Goal: Task Accomplishment & Management: Complete application form

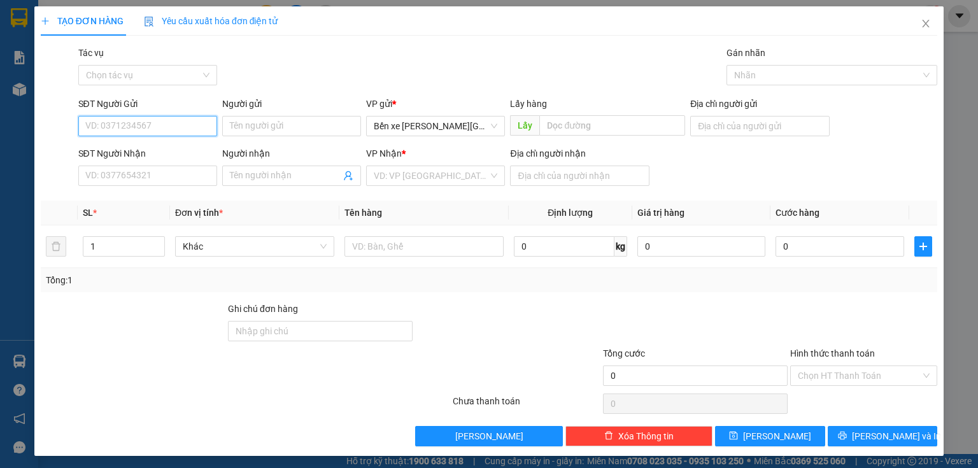
click at [192, 130] on input "SĐT Người Gửi" at bounding box center [147, 126] width 139 height 20
click at [176, 152] on div "0327767131" at bounding box center [146, 152] width 122 height 14
type input "0327767131"
type input "BXQN"
type input "0349267386"
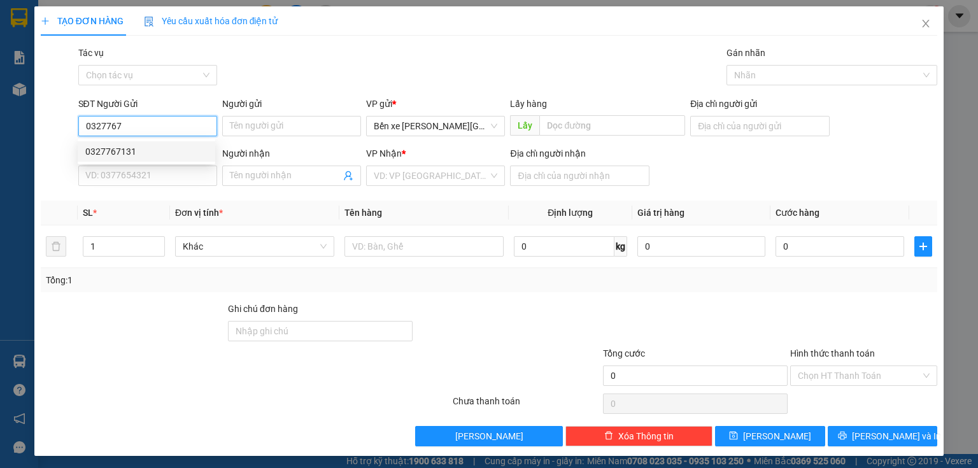
type input "[PERSON_NAME]"
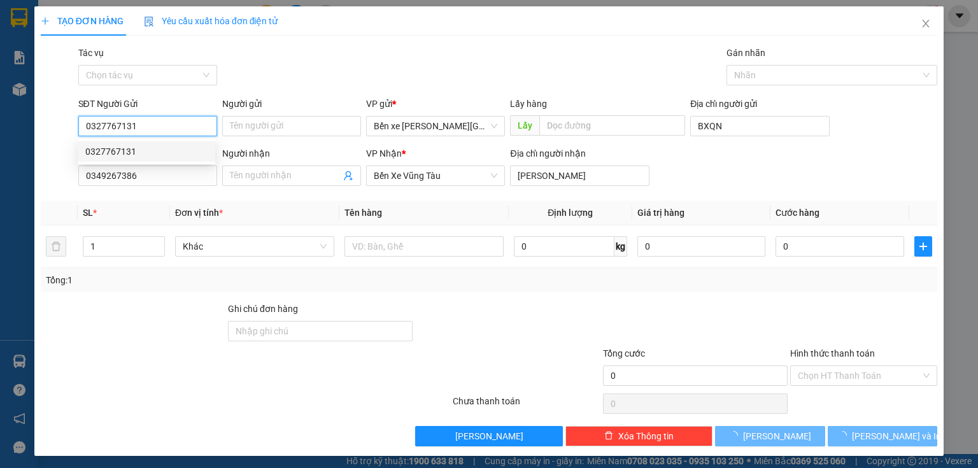
type input "200.000"
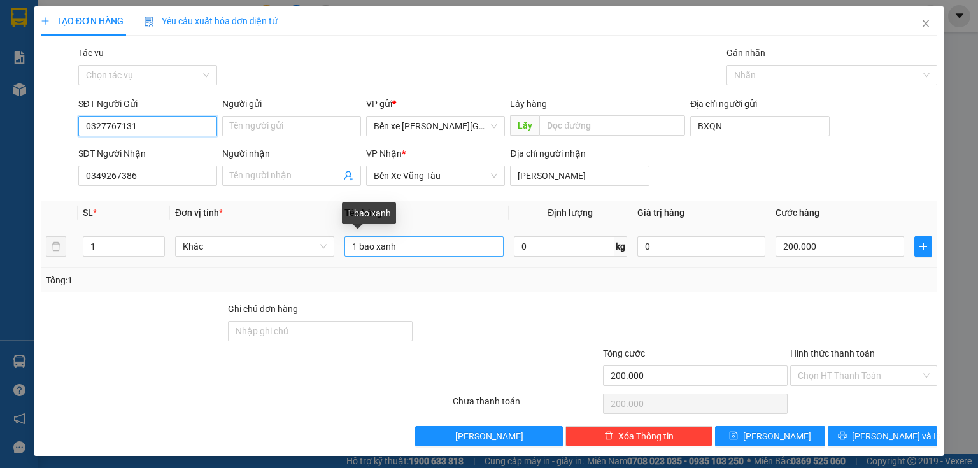
type input "0327767131"
click at [436, 245] on input "1 bao xanh" at bounding box center [424, 246] width 159 height 20
type input "1"
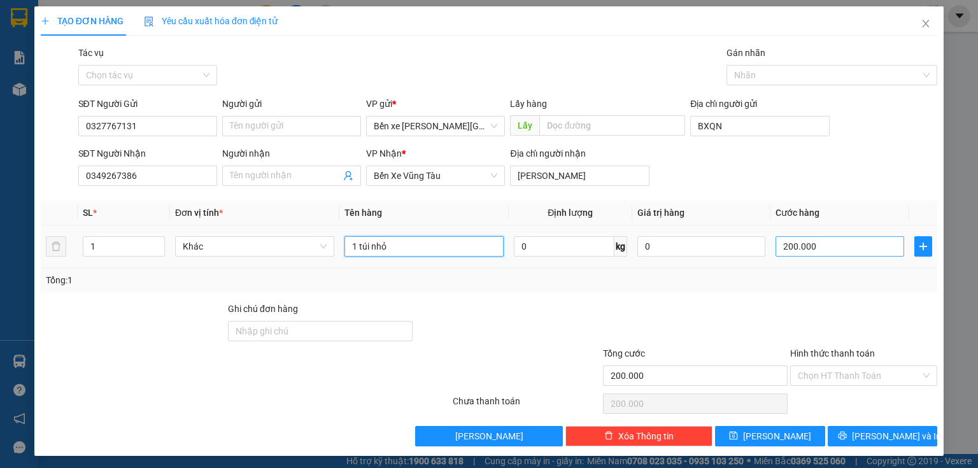
type input "1 túi nhỏ"
click at [829, 244] on input "200.000" at bounding box center [840, 246] width 129 height 20
type input "0"
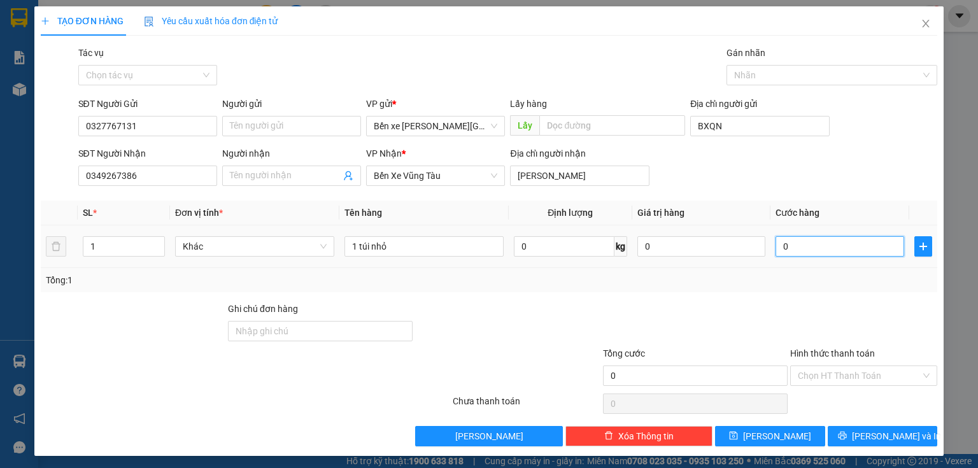
type input "5"
type input "05"
type input "50"
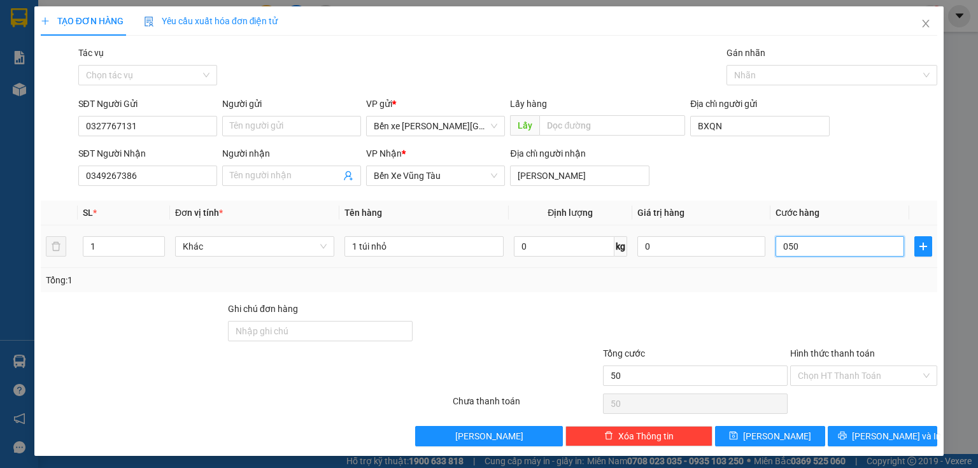
type input "050"
type input "50.000"
click at [834, 285] on div "Tổng: 1" at bounding box center [489, 280] width 887 height 14
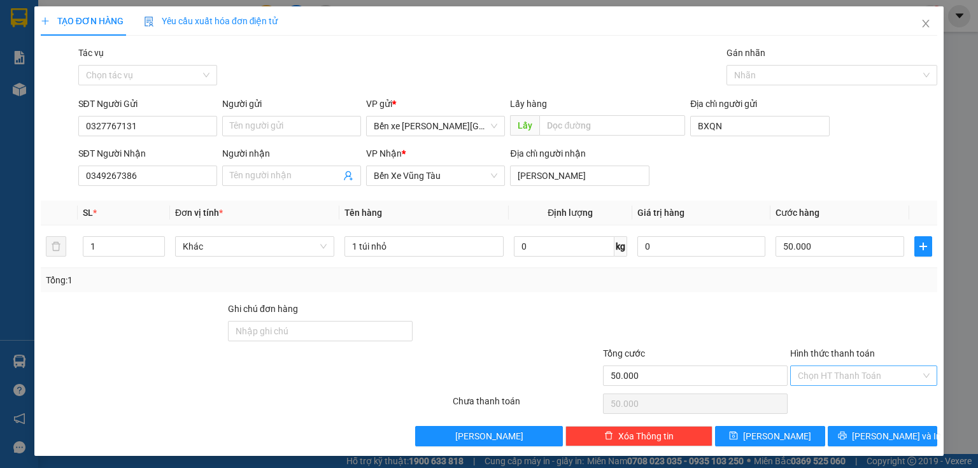
click at [837, 366] on div "Chọn HT Thanh Toán" at bounding box center [863, 376] width 147 height 20
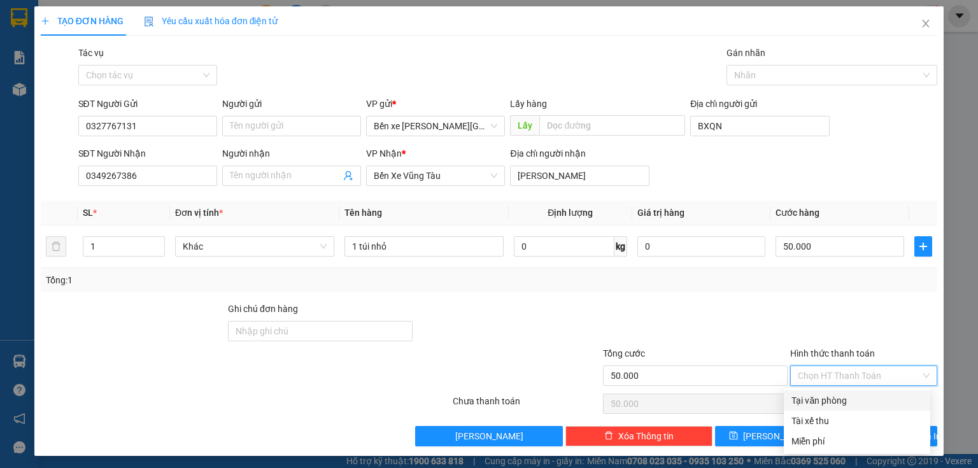
click at [834, 400] on div "Tại văn phòng" at bounding box center [857, 401] width 131 height 14
type input "0"
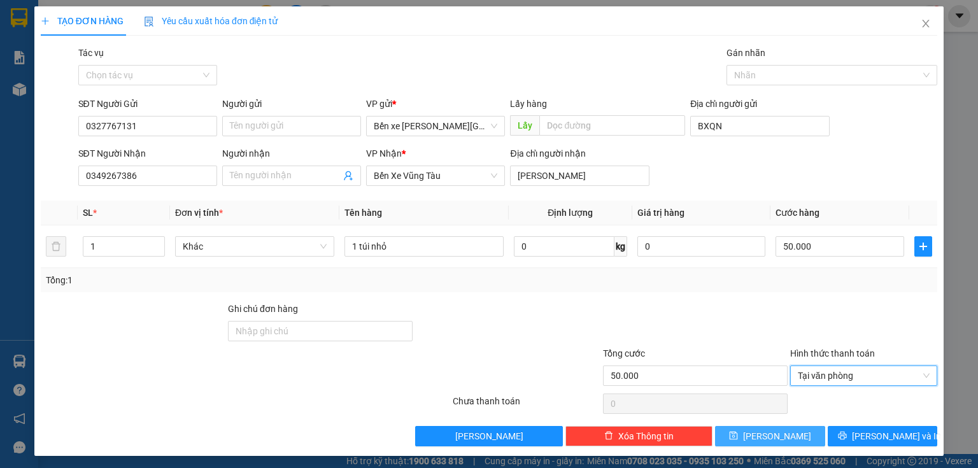
click at [806, 440] on button "[PERSON_NAME]" at bounding box center [770, 436] width 110 height 20
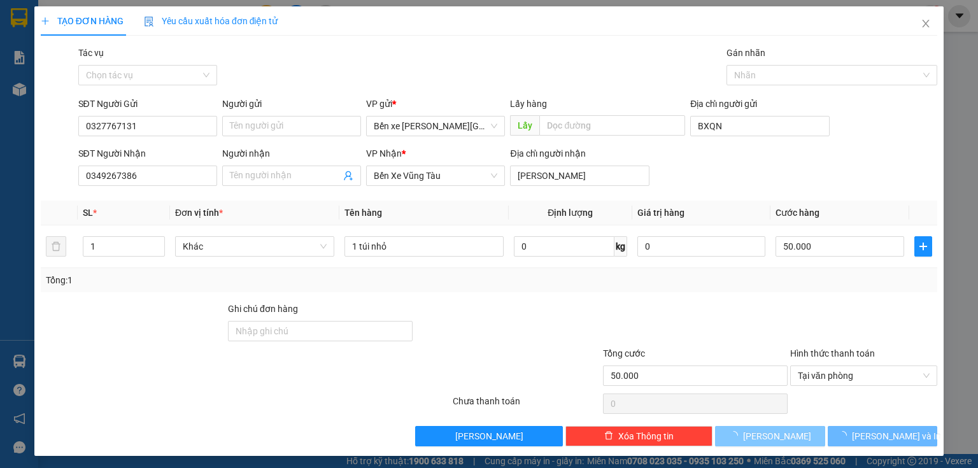
type input "0"
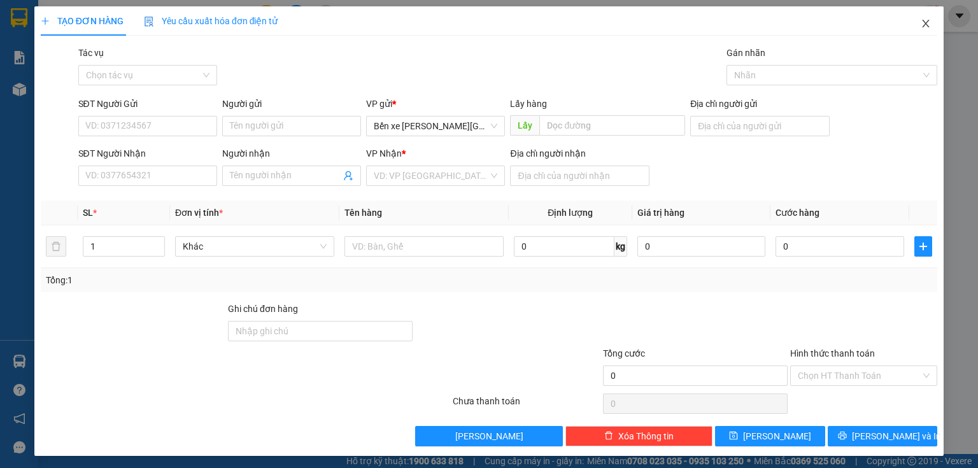
click at [912, 24] on span "Close" at bounding box center [926, 24] width 36 height 36
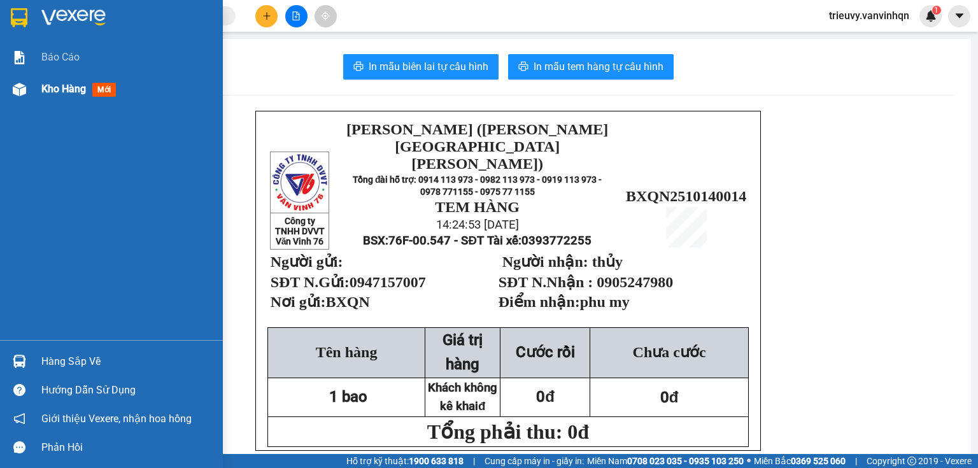
click at [32, 89] on div "Kho hàng mới" at bounding box center [111, 89] width 223 height 32
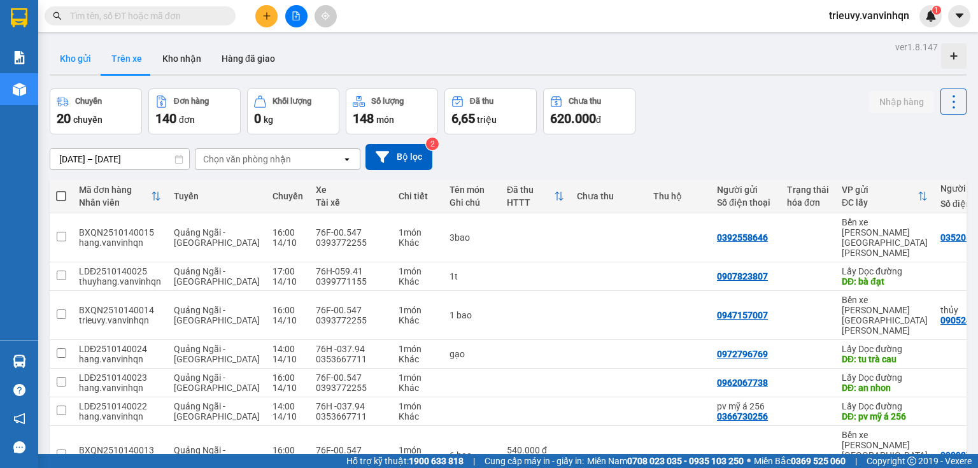
click at [85, 63] on button "Kho gửi" at bounding box center [76, 58] width 52 height 31
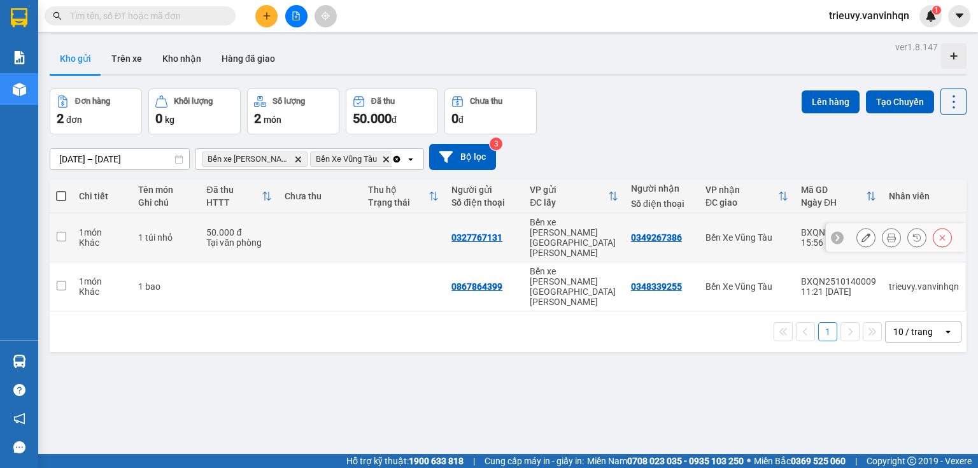
click at [413, 222] on td at bounding box center [403, 237] width 83 height 49
checkbox input "true"
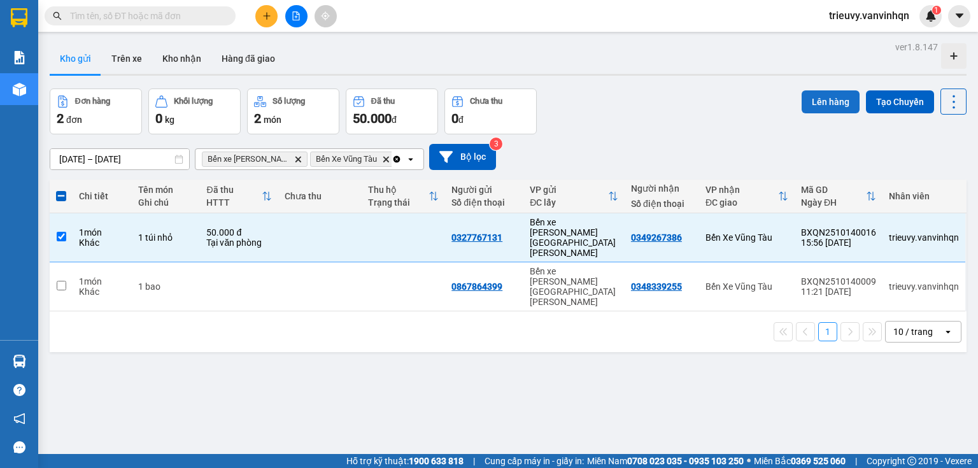
click at [820, 105] on button "Lên hàng" at bounding box center [831, 101] width 58 height 23
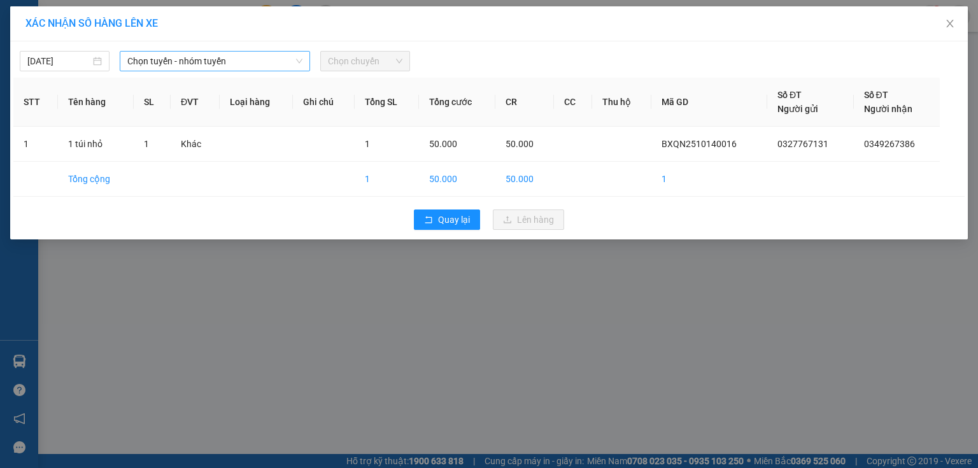
click at [271, 59] on span "Chọn tuyến - nhóm tuyến" at bounding box center [214, 61] width 175 height 19
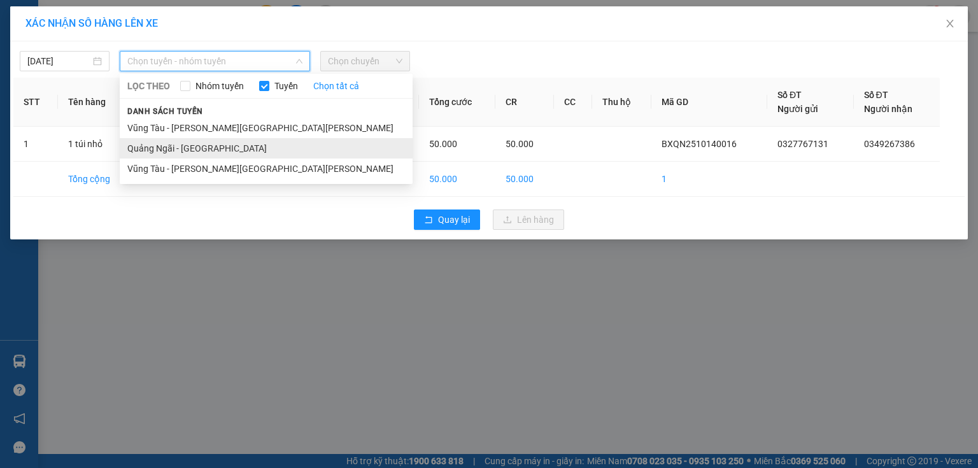
click at [203, 152] on li "Quảng Ngãi - [GEOGRAPHIC_DATA]" at bounding box center [266, 148] width 293 height 20
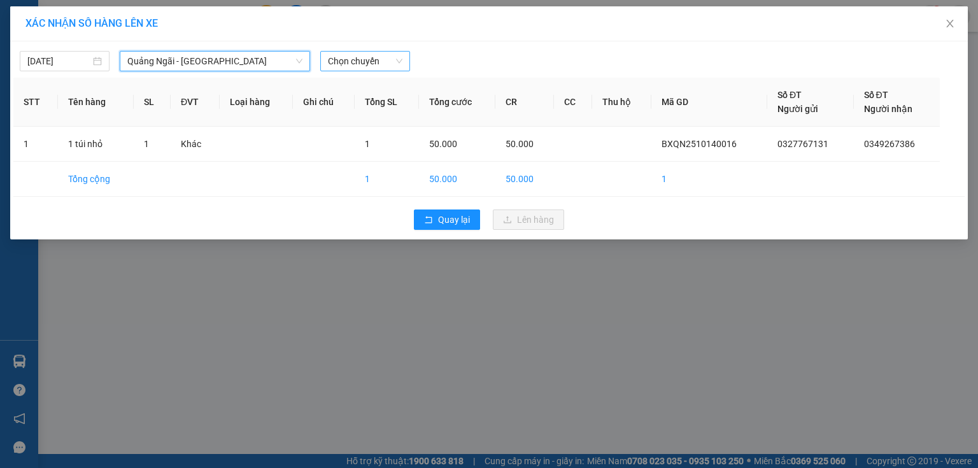
click at [387, 64] on span "Chọn chuyến" at bounding box center [365, 61] width 75 height 19
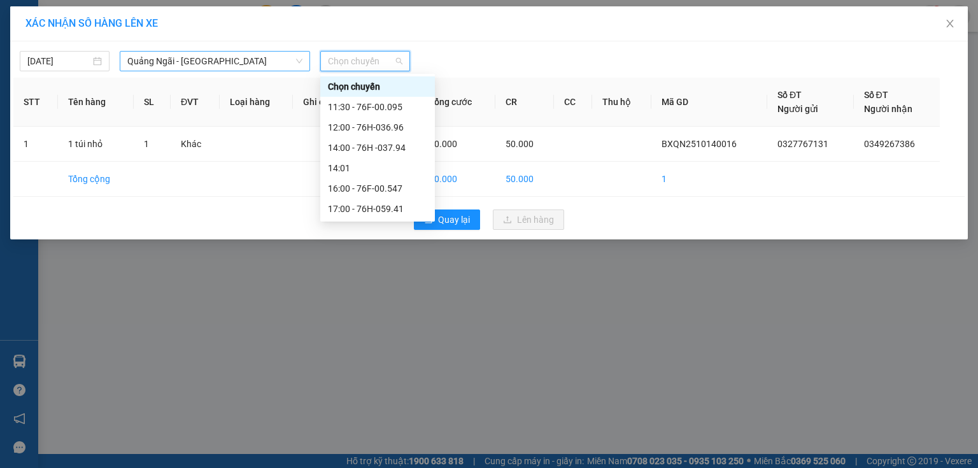
click at [242, 61] on span "Quảng Ngãi - [GEOGRAPHIC_DATA]" at bounding box center [214, 61] width 175 height 19
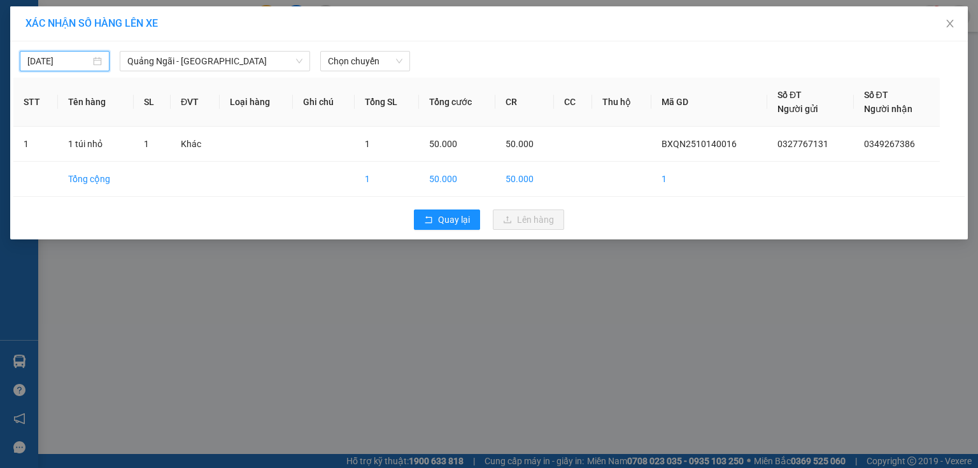
click at [71, 62] on input "[DATE]" at bounding box center [58, 61] width 63 height 14
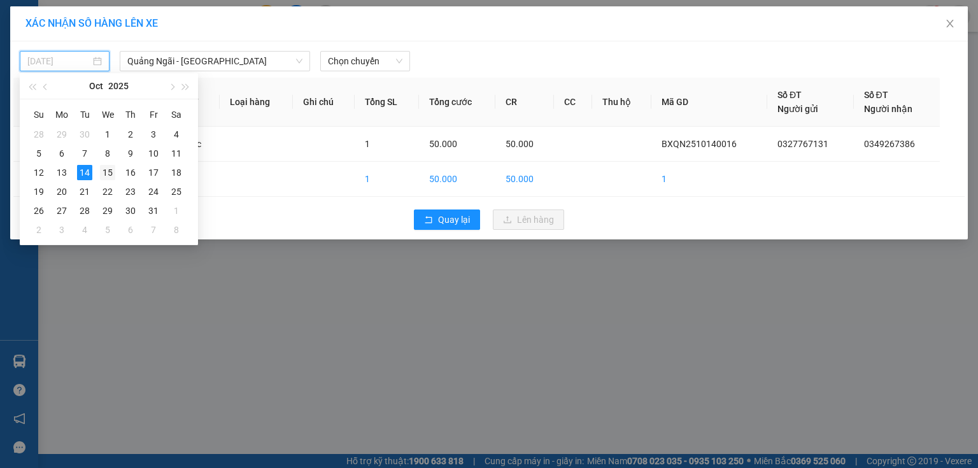
click at [105, 166] on div "15" at bounding box center [107, 172] width 15 height 15
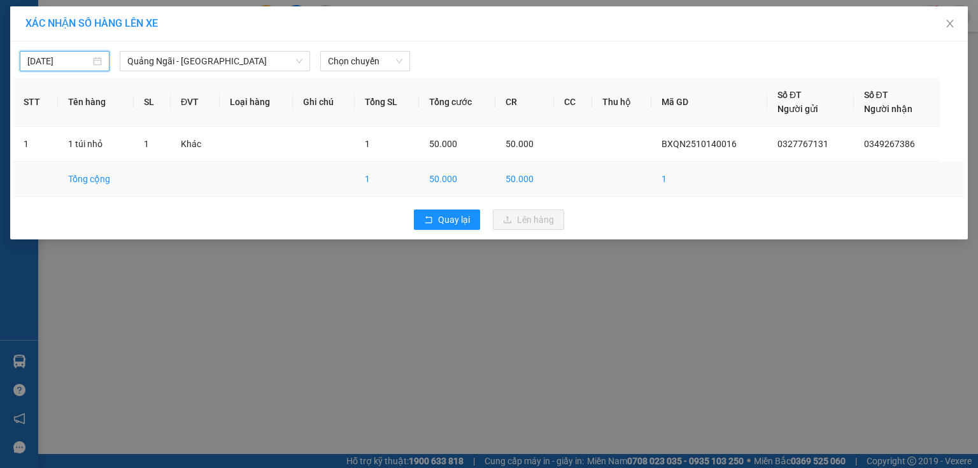
type input "[DATE]"
click at [338, 59] on span "Chọn chuyến" at bounding box center [365, 61] width 75 height 19
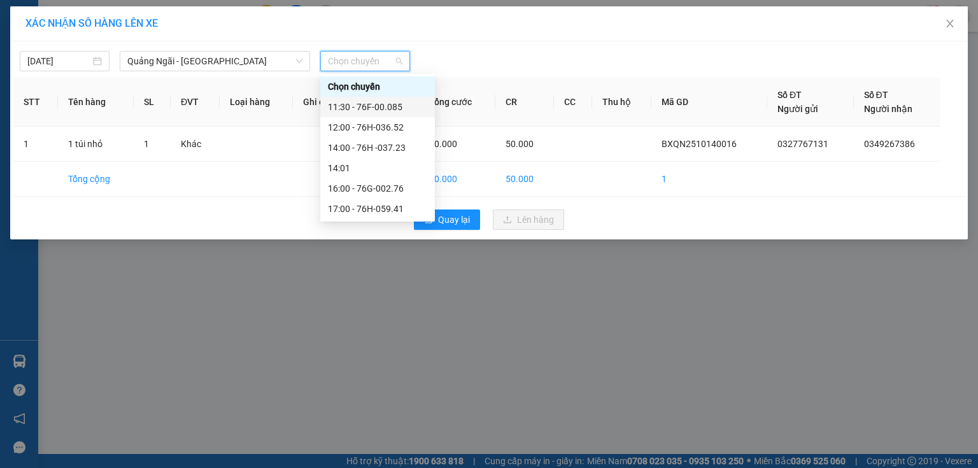
click at [359, 102] on div "11:30 - 76F-00.085" at bounding box center [377, 107] width 99 height 14
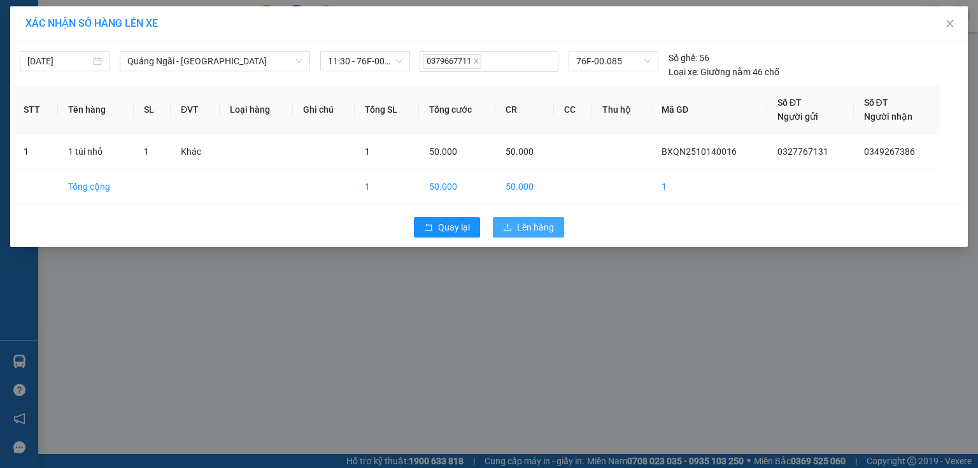
click at [513, 225] on button "Lên hàng" at bounding box center [528, 227] width 71 height 20
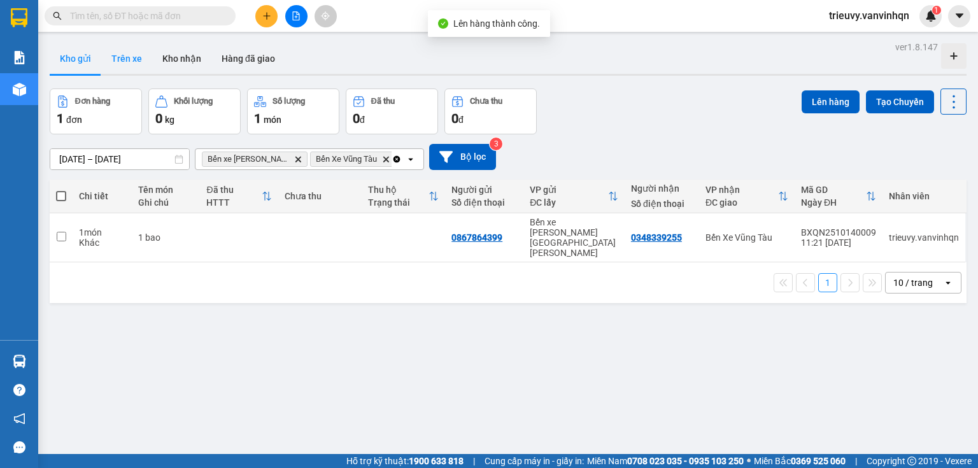
click at [132, 59] on button "Trên xe" at bounding box center [126, 58] width 51 height 31
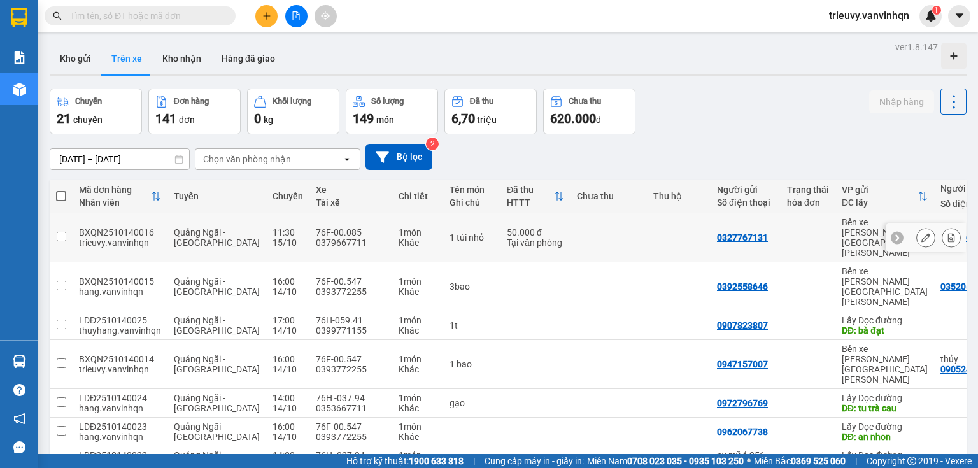
click at [922, 233] on icon at bounding box center [926, 237] width 9 height 9
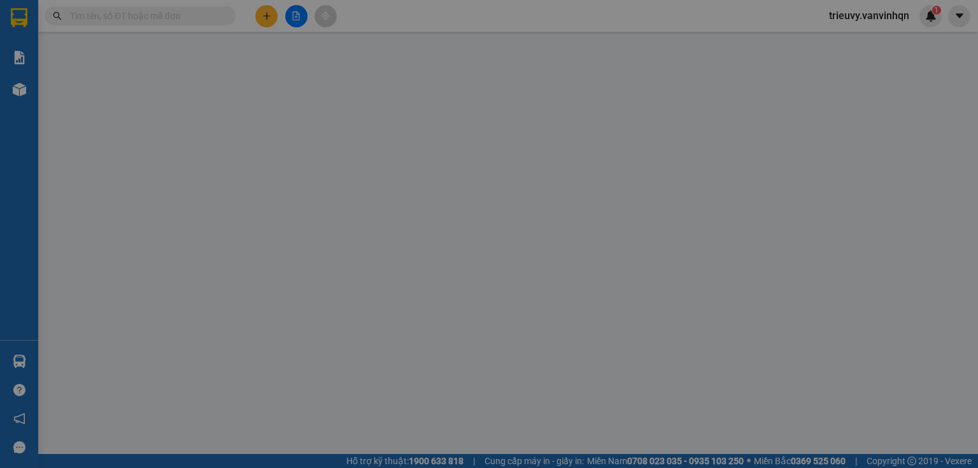
type input "0327767131"
type input "BXQN"
type input "0349267386"
type input "[PERSON_NAME]"
type input "50.000"
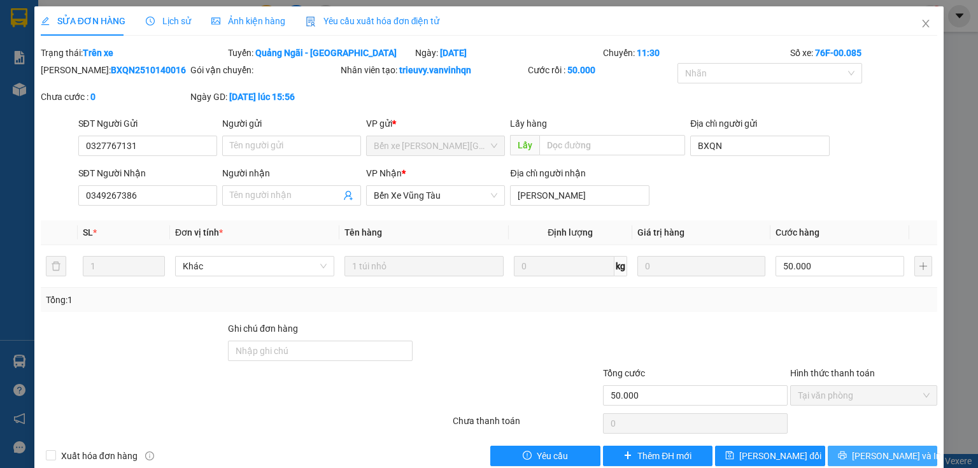
click at [906, 462] on button "[PERSON_NAME] và In" at bounding box center [883, 456] width 110 height 20
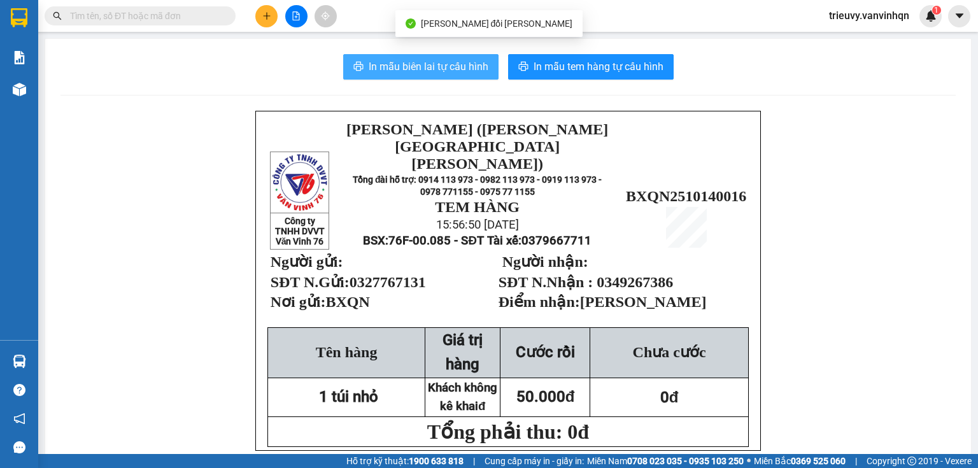
click at [476, 66] on span "In mẫu biên lai tự cấu hình" at bounding box center [429, 67] width 120 height 16
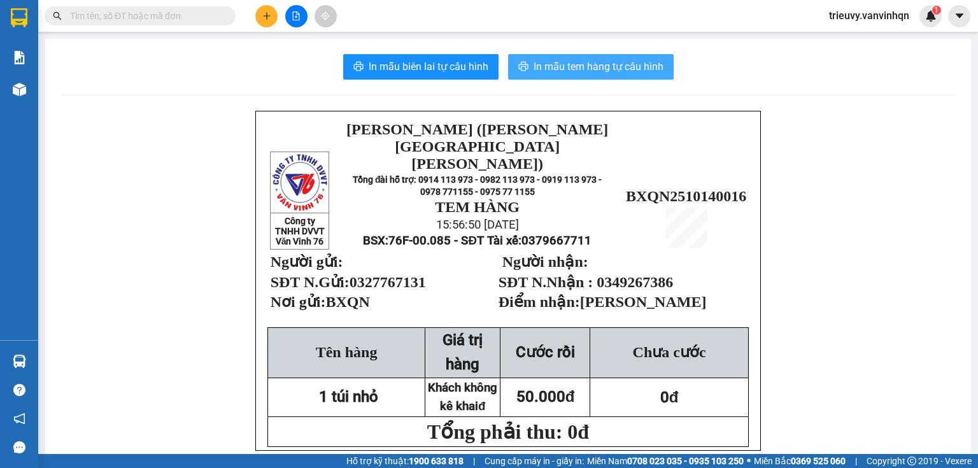
click at [618, 69] on span "In mẫu tem hàng tự cấu hình" at bounding box center [599, 67] width 130 height 16
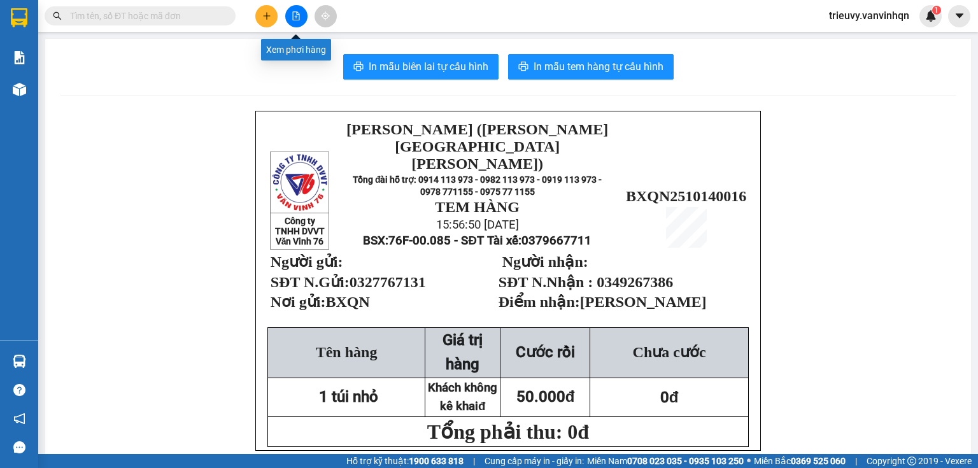
click at [294, 20] on button at bounding box center [296, 16] width 22 height 22
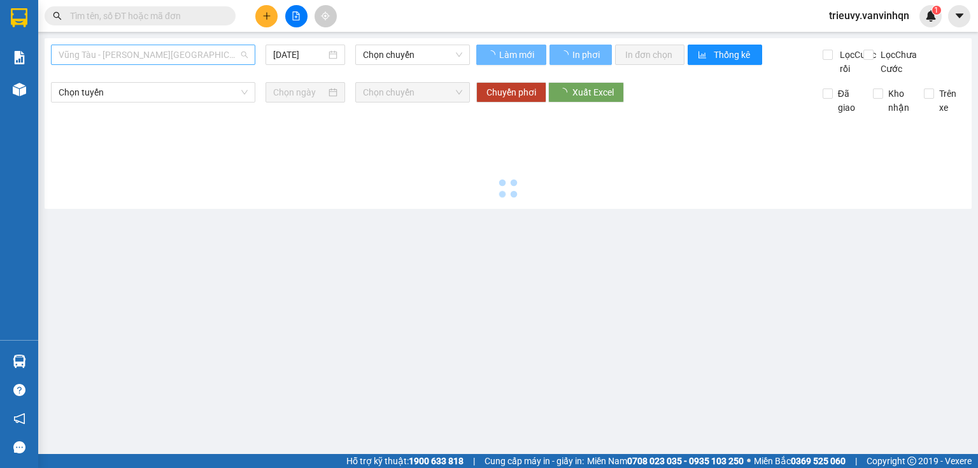
click at [173, 53] on span "Vũng Tàu - [PERSON_NAME][GEOGRAPHIC_DATA][PERSON_NAME]" at bounding box center [153, 54] width 189 height 19
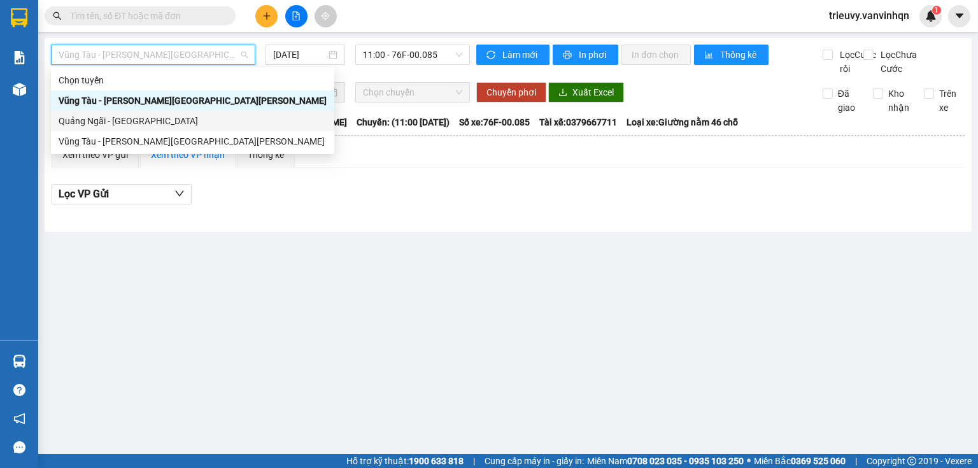
click at [138, 119] on div "Quảng Ngãi - [GEOGRAPHIC_DATA]" at bounding box center [193, 121] width 268 height 14
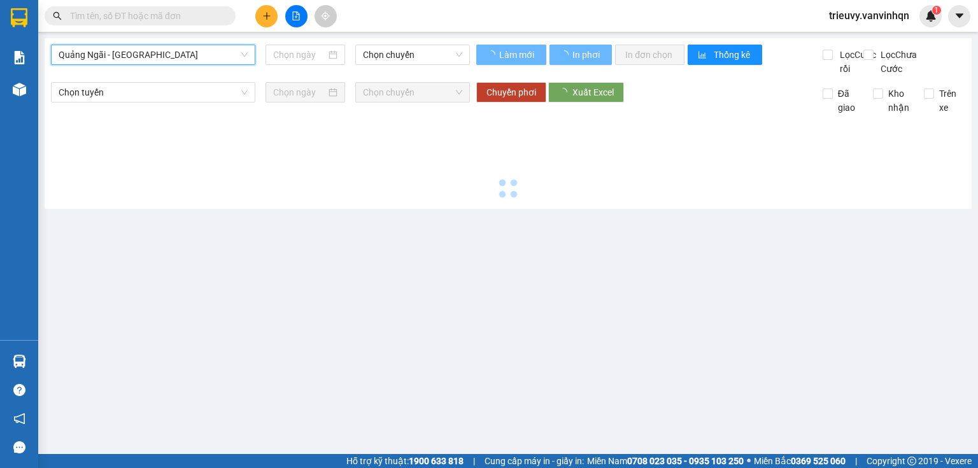
type input "[DATE]"
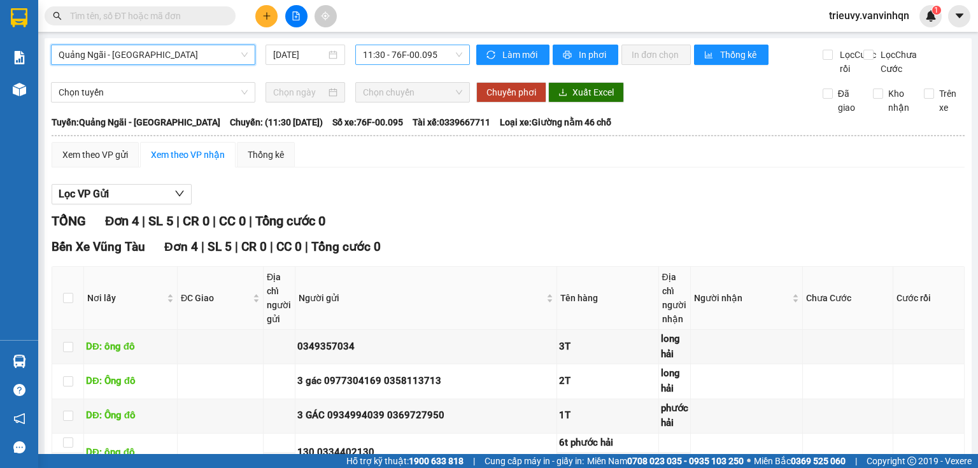
click at [429, 57] on span "11:30 - 76F-00.095" at bounding box center [413, 54] width 100 height 19
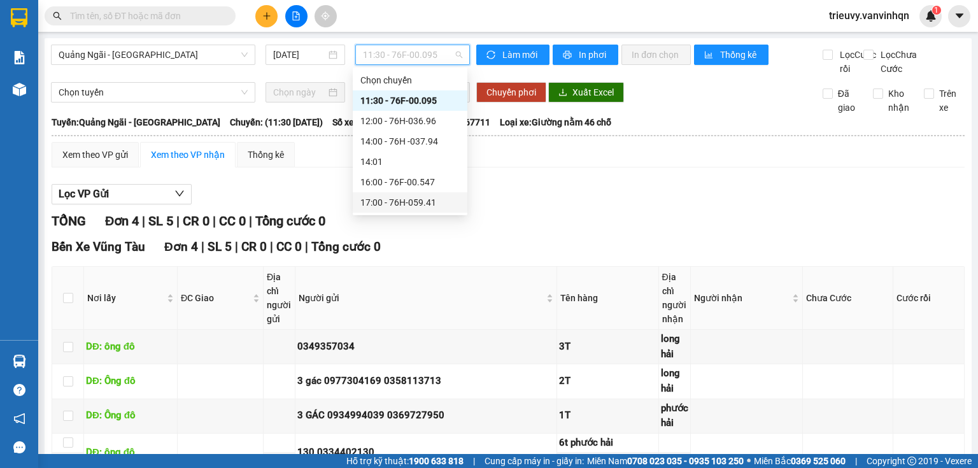
click at [431, 199] on div "17:00 - 76H-059.41" at bounding box center [409, 203] width 99 height 14
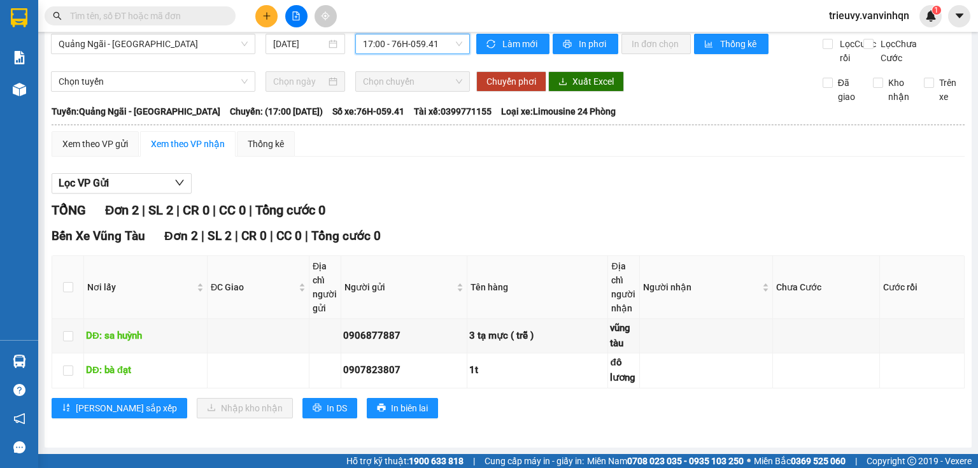
scroll to position [23, 0]
click at [303, 405] on button "In DS" at bounding box center [330, 408] width 55 height 20
